Goal: Information Seeking & Learning: Check status

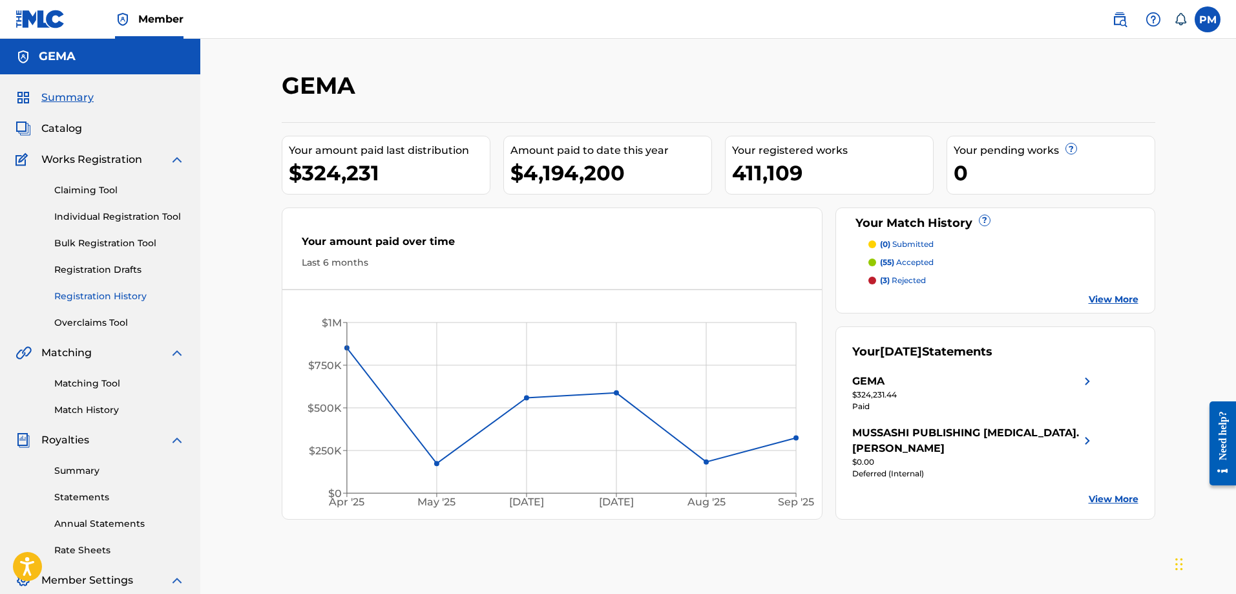
click at [131, 289] on link "Registration History" at bounding box center [119, 296] width 130 height 14
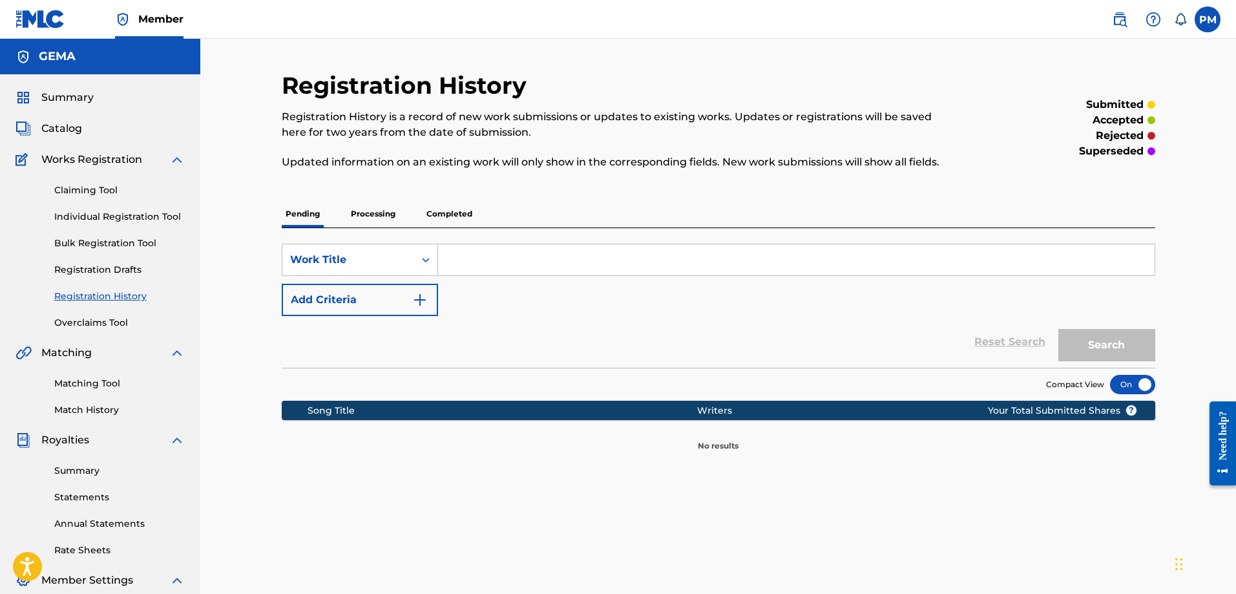
click at [388, 209] on p "Processing" at bounding box center [373, 213] width 52 height 27
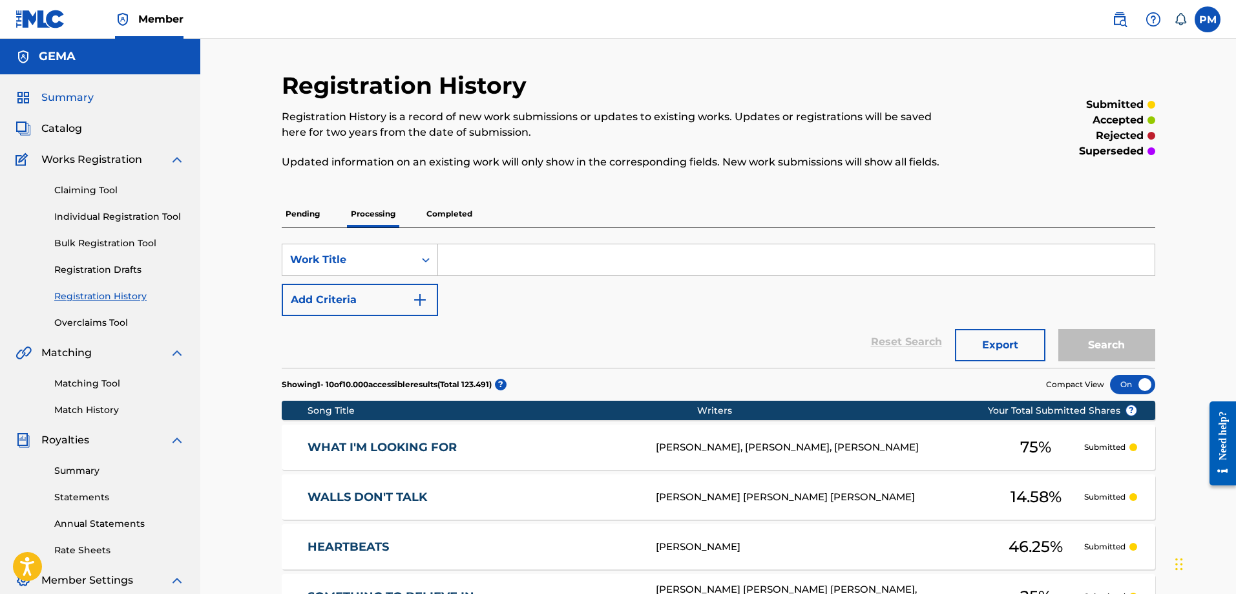
click at [74, 103] on span "Summary" at bounding box center [67, 98] width 52 height 16
